Goal: Task Accomplishment & Management: Manage account settings

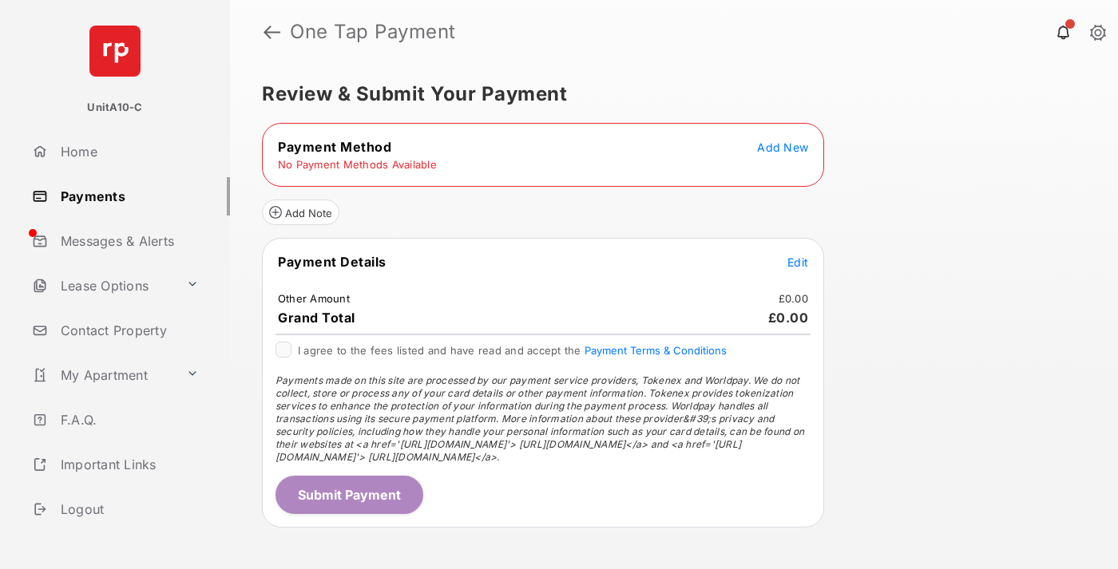
click at [782, 147] on span "Add New" at bounding box center [782, 148] width 51 height 14
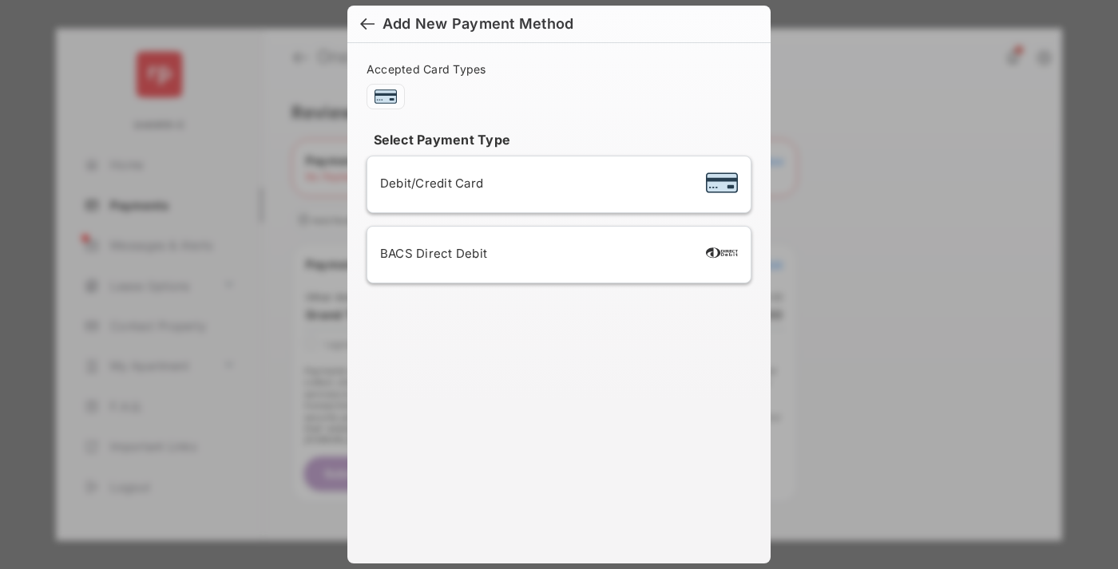
click at [427, 183] on span "Debit/Credit Card" at bounding box center [431, 183] width 103 height 15
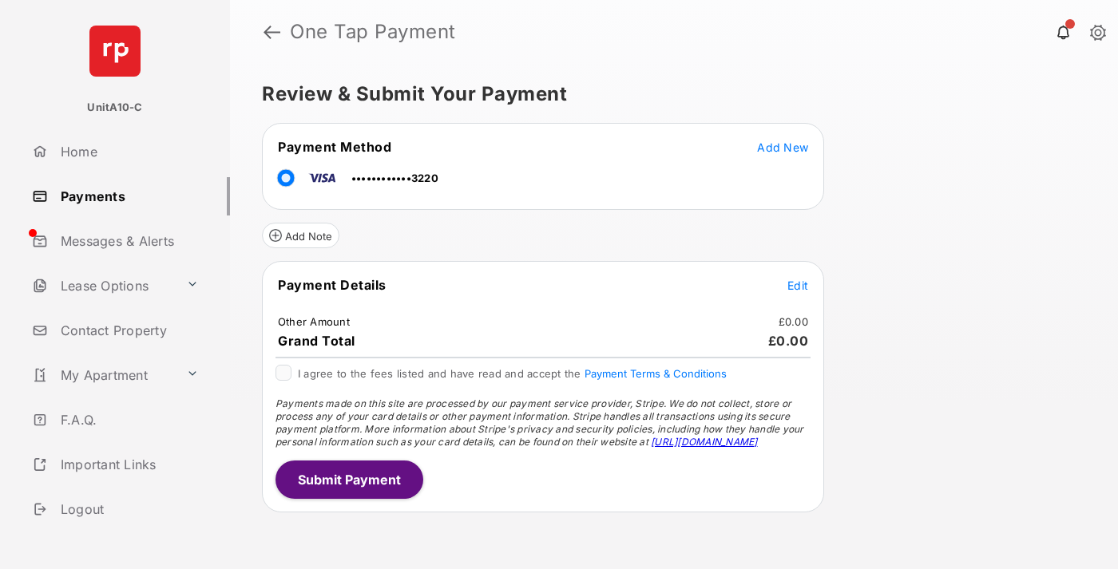
click at [798, 285] on span "Edit" at bounding box center [797, 286] width 21 height 14
click at [348, 479] on button "Submit Payment" at bounding box center [349, 480] width 148 height 38
